Goal: Task Accomplishment & Management: Complete application form

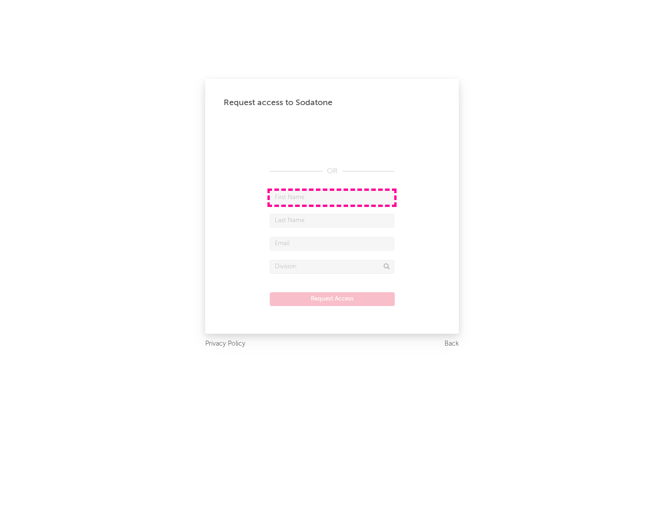
click at [332, 197] on input "text" at bounding box center [332, 198] width 125 height 14
type input "[PERSON_NAME]"
click at [332, 221] on input "text" at bounding box center [332, 221] width 125 height 14
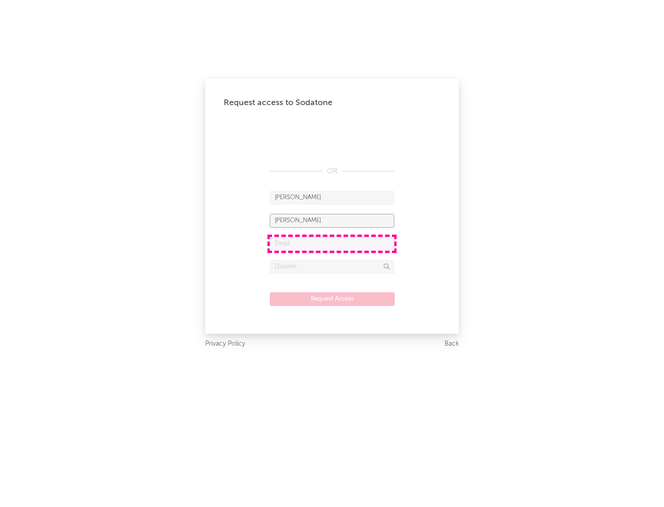
type input "[PERSON_NAME]"
click at [332, 244] on input "text" at bounding box center [332, 244] width 125 height 14
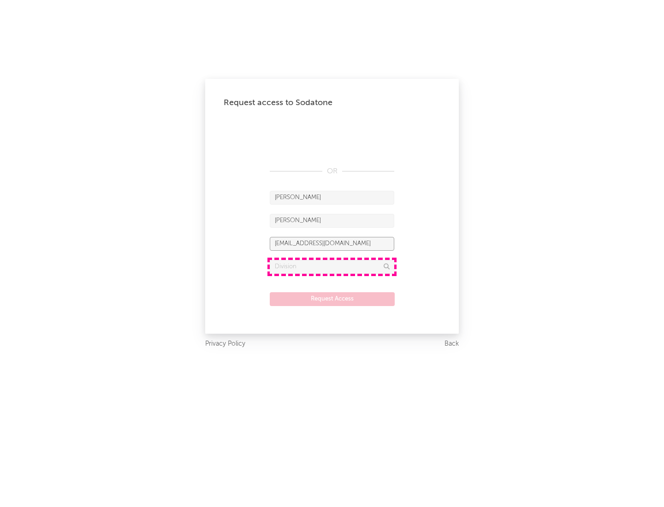
type input "[EMAIL_ADDRESS][DOMAIN_NAME]"
click at [332, 267] on input "text" at bounding box center [332, 267] width 125 height 14
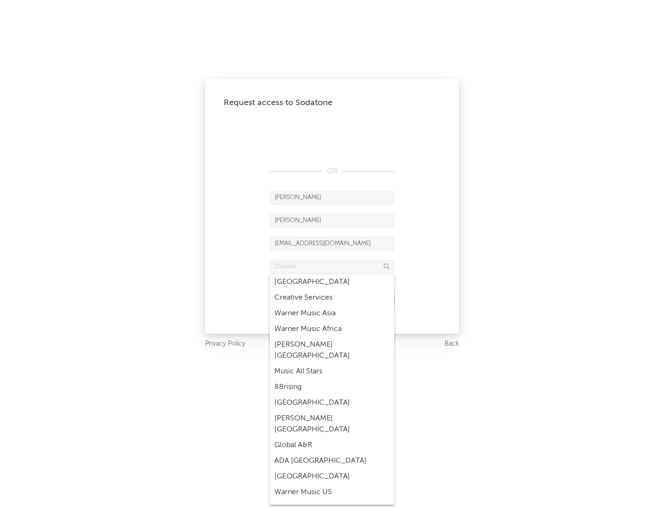
click at [332, 364] on div "Music All Stars" at bounding box center [332, 372] width 125 height 16
type input "Music All Stars"
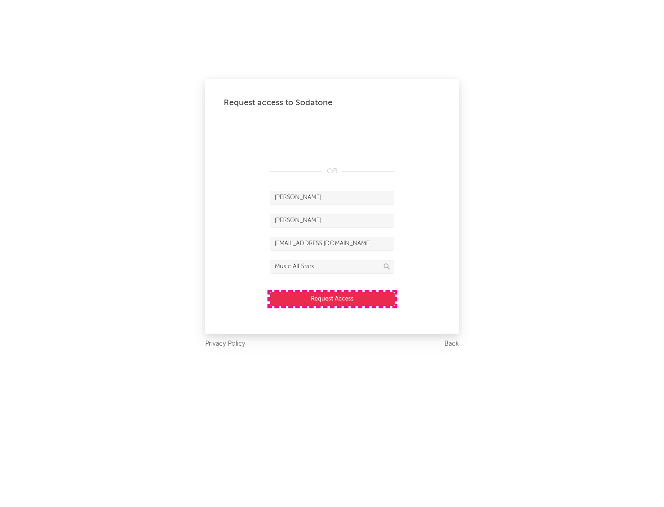
click at [332, 299] on button "Request Access" at bounding box center [332, 299] width 125 height 14
